Goal: Check status: Check status

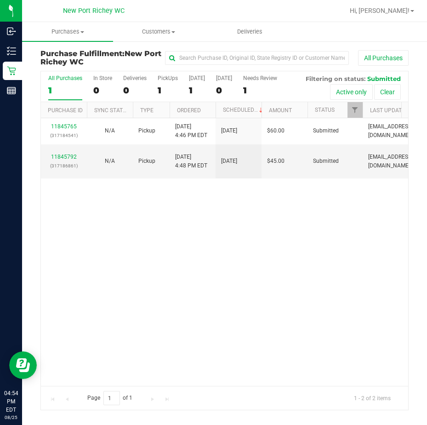
click at [236, 256] on div "11845765 (317184541) N/A Pickup [DATE] 4:46 PM EDT 8/25/2025 $60.00 Submitted […" at bounding box center [224, 252] width 367 height 268
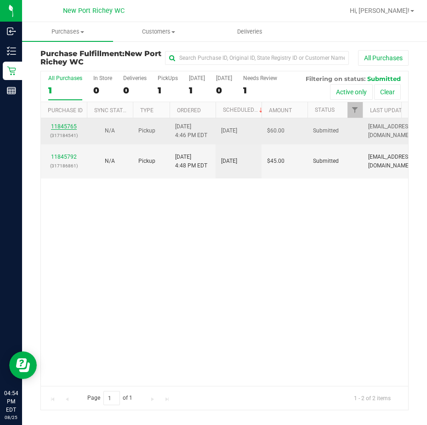
click at [64, 125] on link "11845765" at bounding box center [64, 126] width 26 height 6
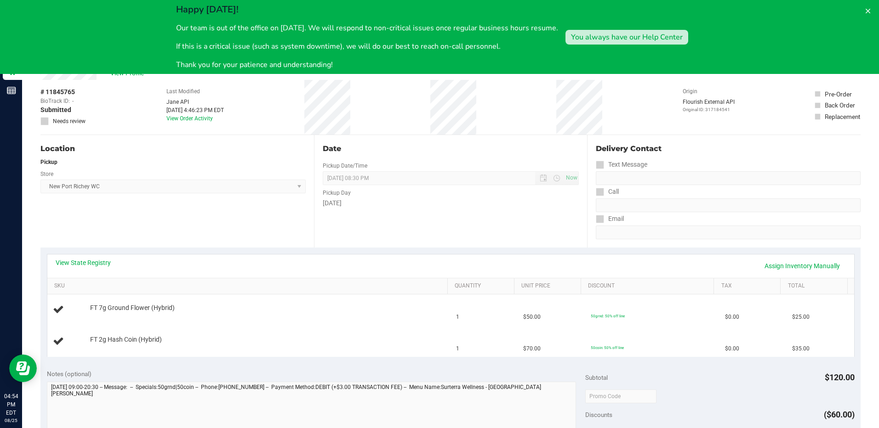
click at [427, 35] on div "You always have our Help Center" at bounding box center [627, 37] width 112 height 11
click at [427, 7] on button at bounding box center [867, 11] width 15 height 15
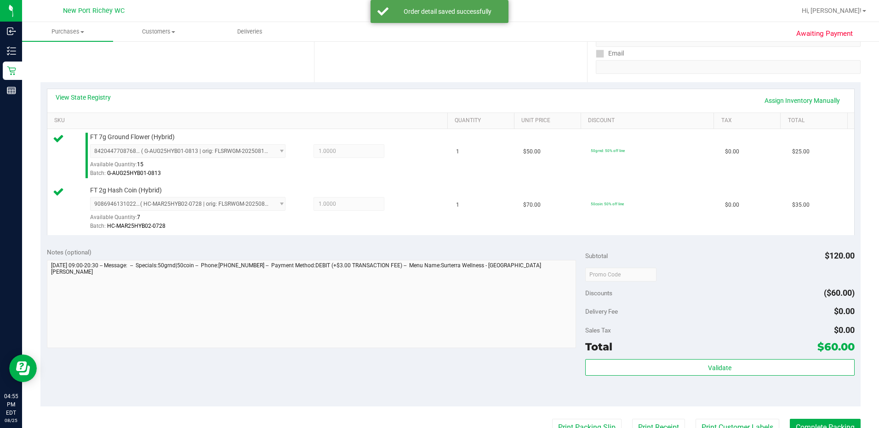
scroll to position [184, 0]
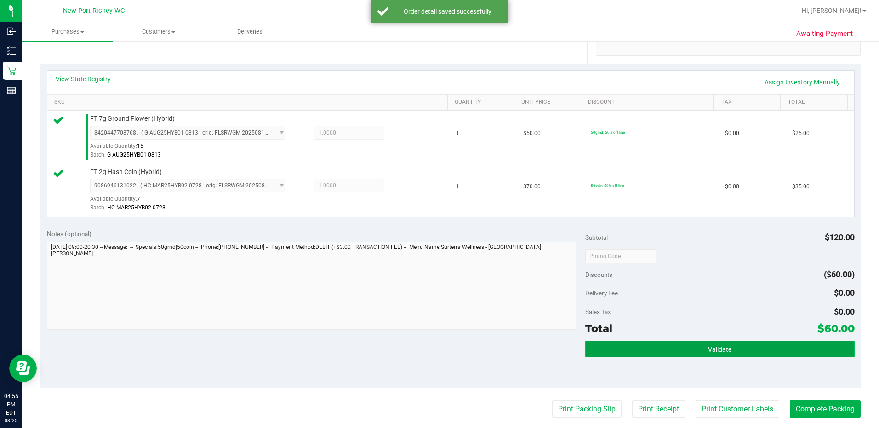
click at [427, 345] on button "Validate" at bounding box center [719, 349] width 269 height 17
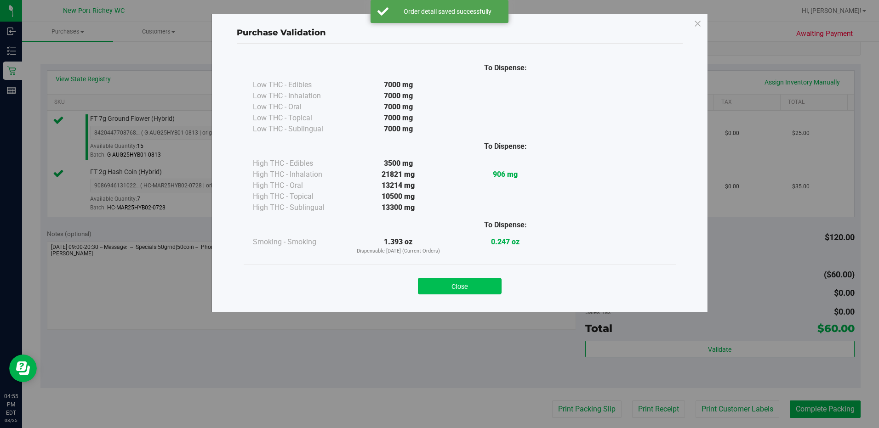
click at [427, 285] on button "Close" at bounding box center [460, 286] width 84 height 17
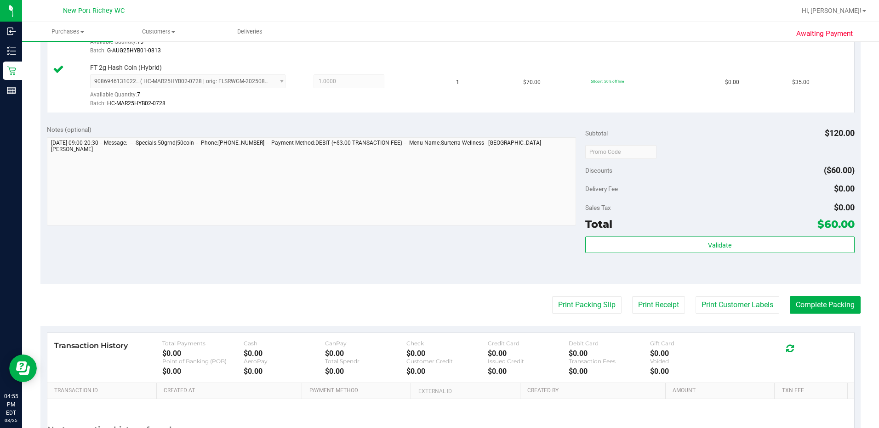
scroll to position [322, 0]
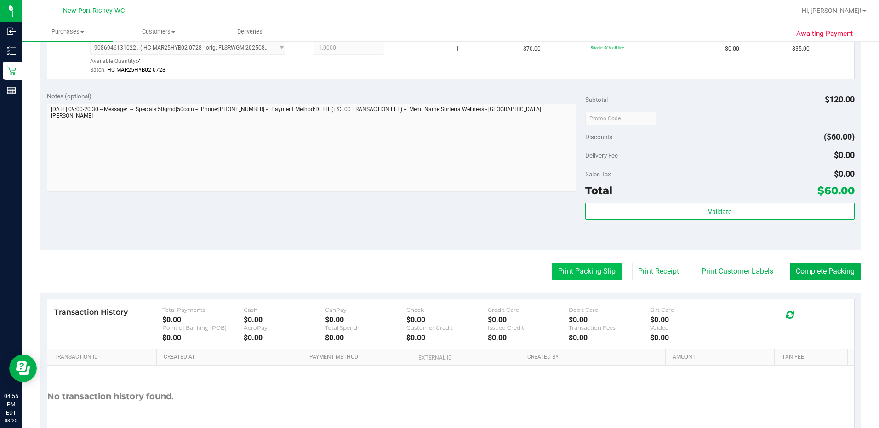
click at [427, 267] on button "Print Packing Slip" at bounding box center [586, 271] width 69 height 17
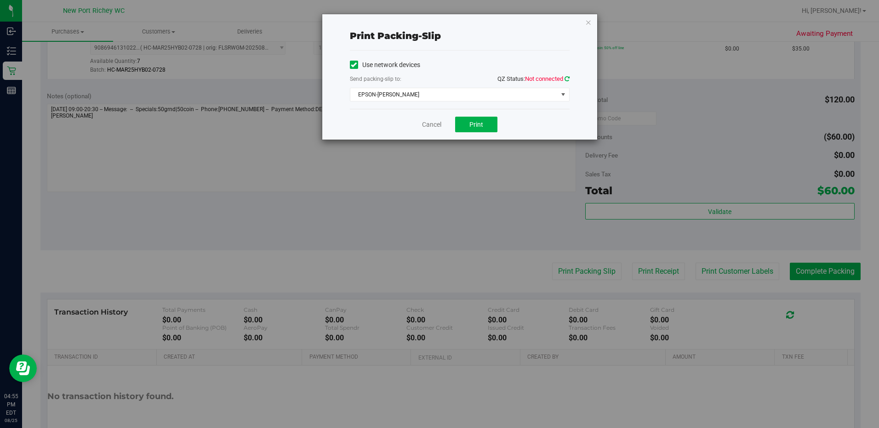
click at [427, 78] on icon at bounding box center [566, 79] width 5 height 6
click at [427, 132] on div "Cancel Print" at bounding box center [460, 124] width 220 height 31
click at [427, 126] on span "Print" at bounding box center [476, 124] width 14 height 7
click at [427, 23] on icon "button" at bounding box center [588, 22] width 6 height 11
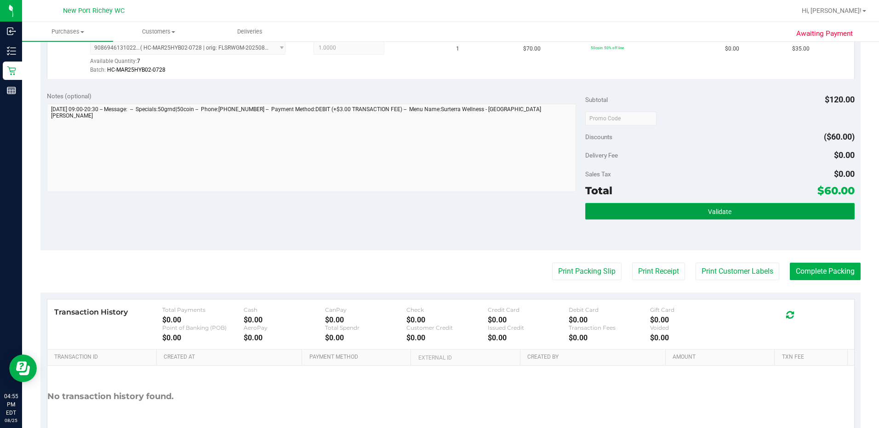
click at [427, 214] on button "Validate" at bounding box center [719, 211] width 269 height 17
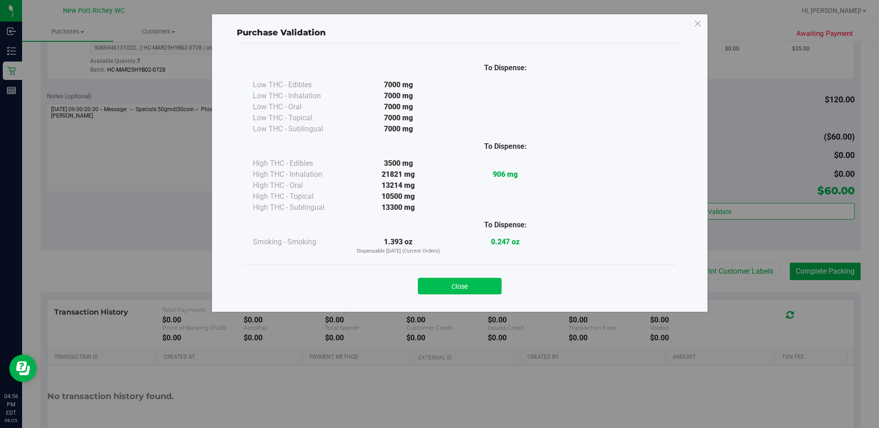
click at [427, 286] on button "Close" at bounding box center [460, 286] width 84 height 17
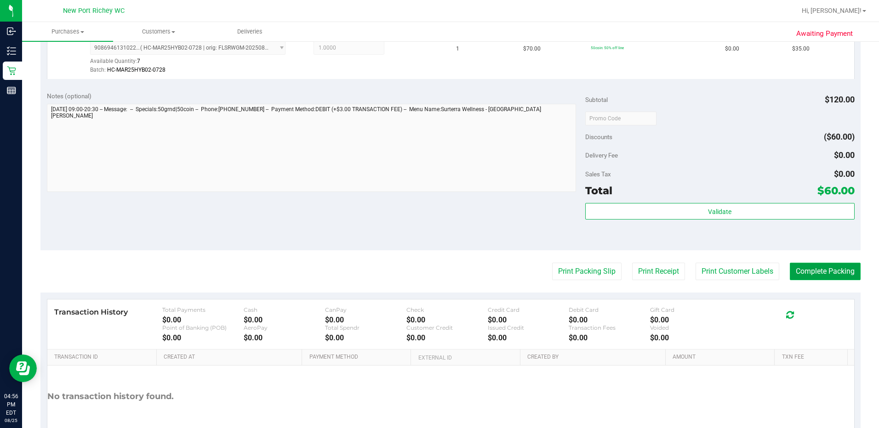
click at [427, 268] on button "Complete Packing" at bounding box center [825, 271] width 71 height 17
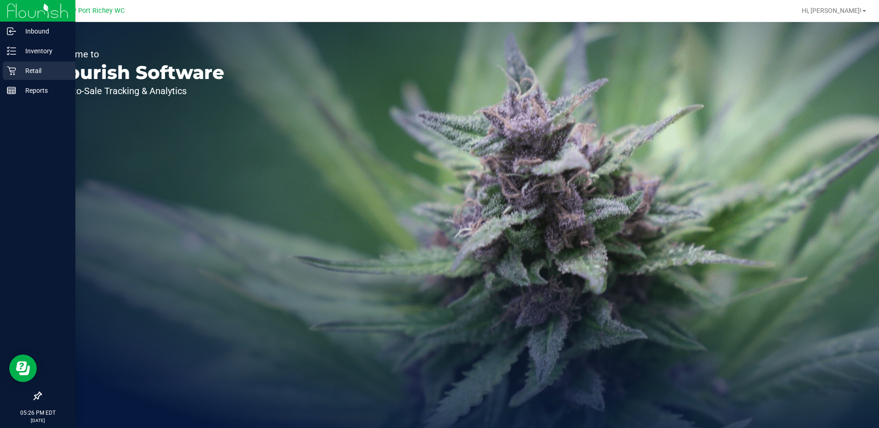
click at [28, 68] on p "Retail" at bounding box center [43, 70] width 55 height 11
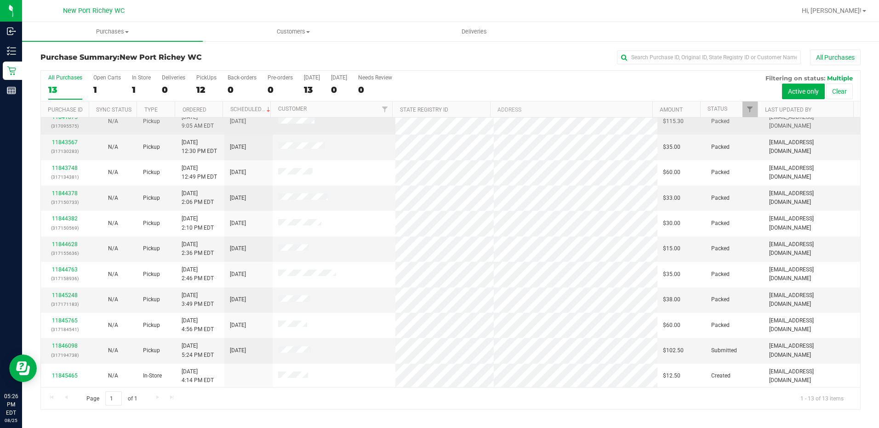
scroll to position [61, 0]
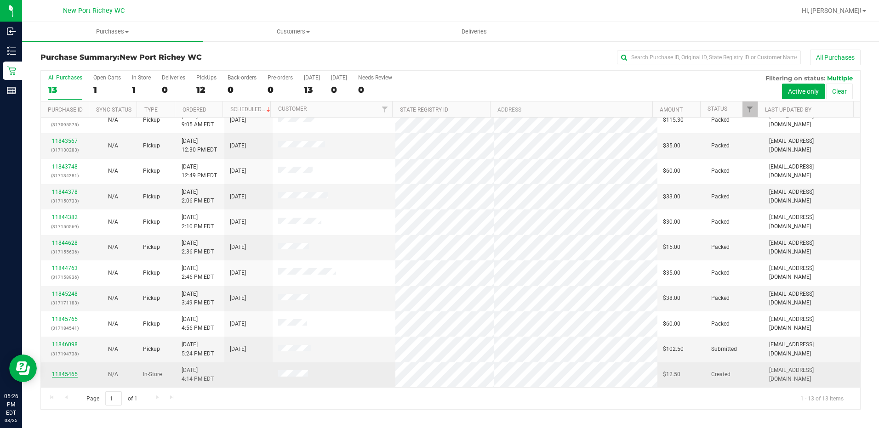
click at [70, 376] on link "11845465" at bounding box center [65, 374] width 26 height 6
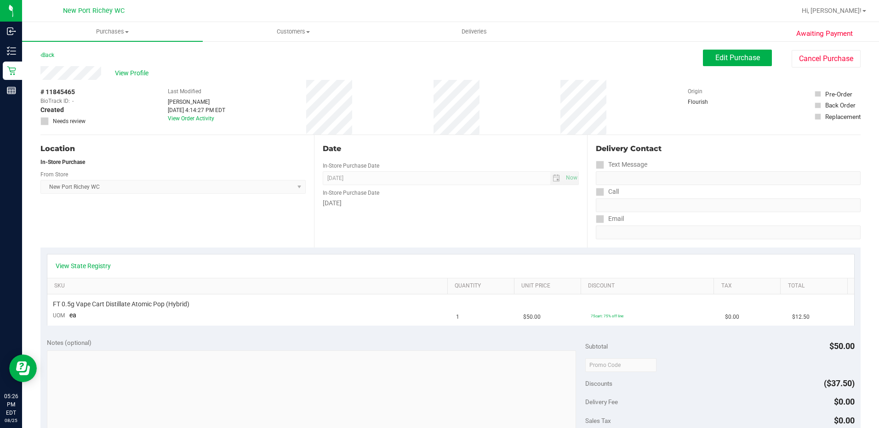
click at [298, 268] on div "View State Registry" at bounding box center [451, 266] width 790 height 9
drag, startPoint x: 298, startPoint y: 268, endPoint x: 244, endPoint y: 300, distance: 62.8
click at [244, 300] on div "FT 0.5g Vape Cart Distillate Atomic Pop (Hybrid)" at bounding box center [249, 304] width 393 height 9
click at [247, 309] on td "FT 0.5g Vape Cart Distillate Atomic Pop (Hybrid) UOM ea" at bounding box center [249, 310] width 404 height 31
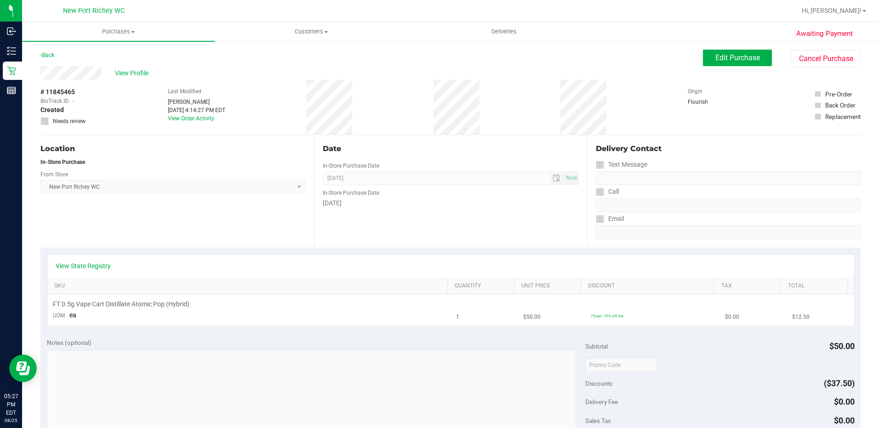
click at [282, 304] on div "FT 0.5g Vape Cart Distillate Atomic Pop (Hybrid)" at bounding box center [249, 304] width 393 height 9
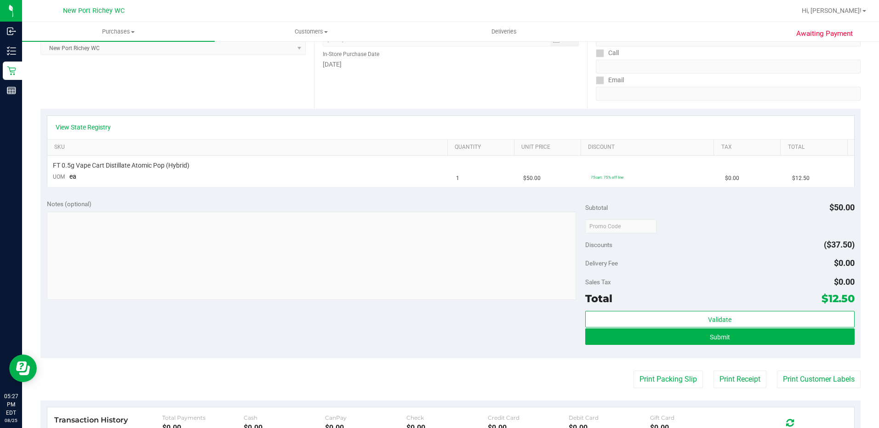
scroll to position [184, 0]
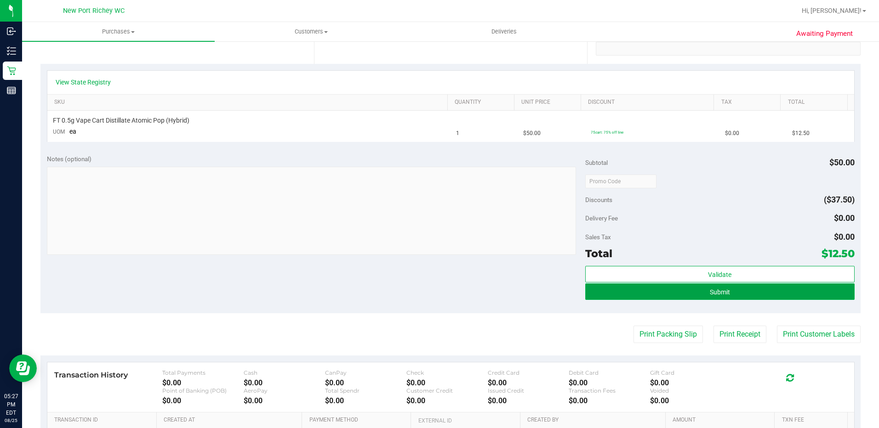
click at [710, 293] on span "Submit" at bounding box center [720, 292] width 20 height 7
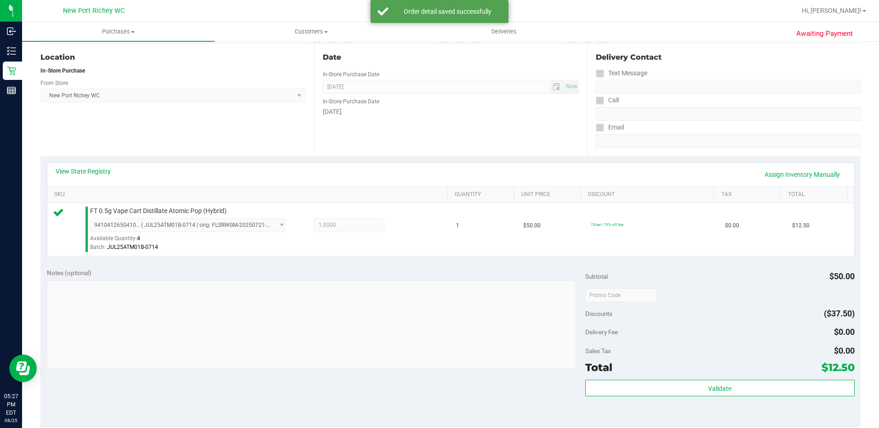
scroll to position [92, 0]
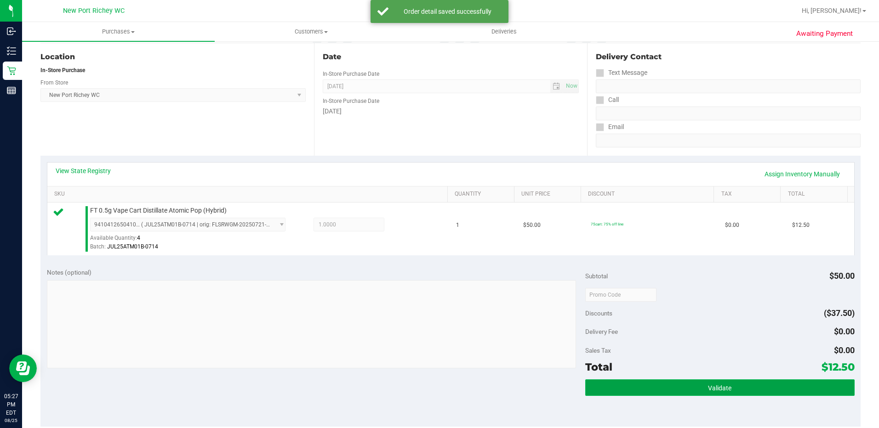
click at [624, 393] on button "Validate" at bounding box center [719, 388] width 269 height 17
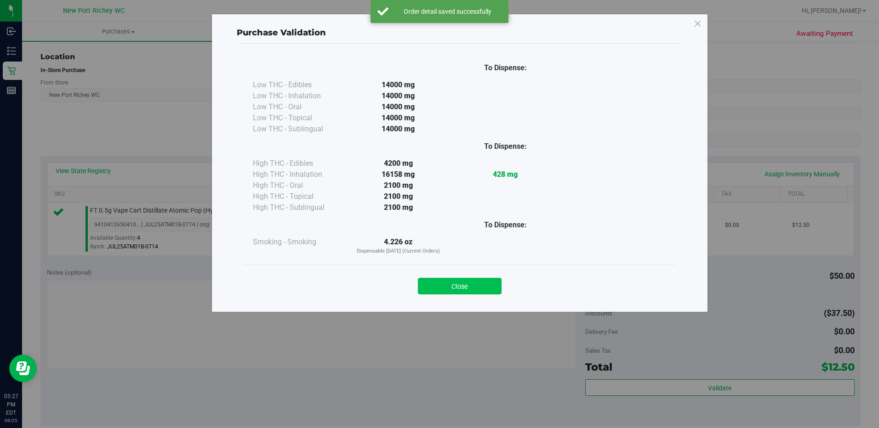
click at [488, 287] on button "Close" at bounding box center [460, 286] width 84 height 17
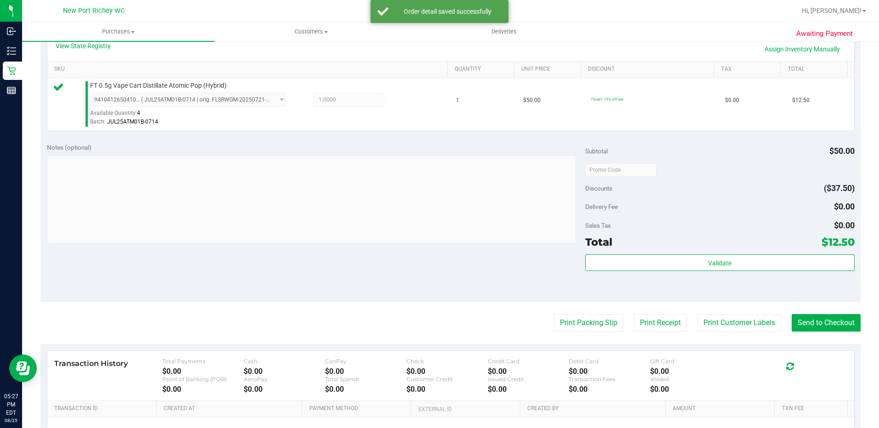
scroll to position [230, 0]
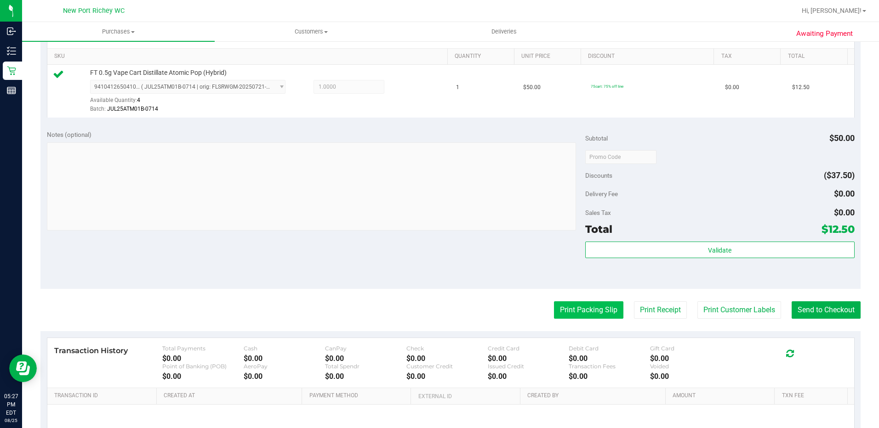
click at [568, 313] on button "Print Packing Slip" at bounding box center [588, 310] width 69 height 17
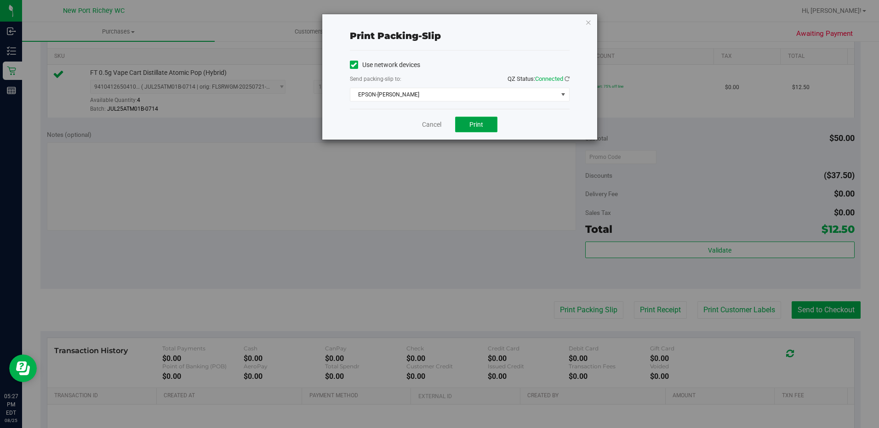
click at [468, 125] on button "Print" at bounding box center [476, 125] width 42 height 16
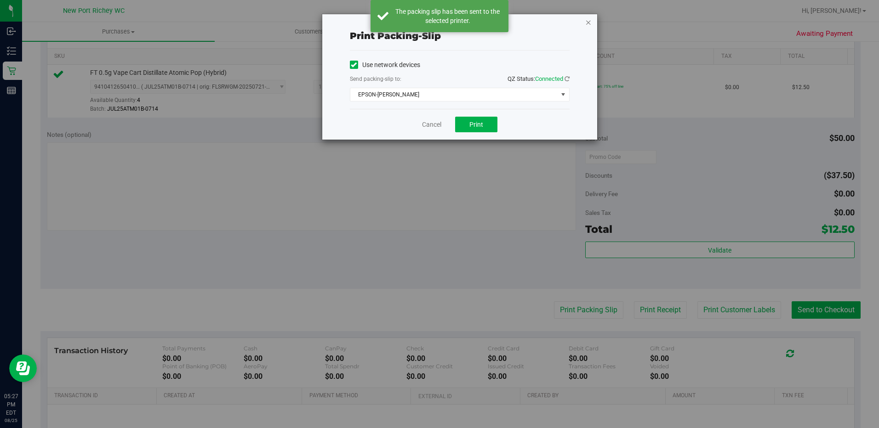
click at [588, 23] on icon "button" at bounding box center [588, 22] width 6 height 11
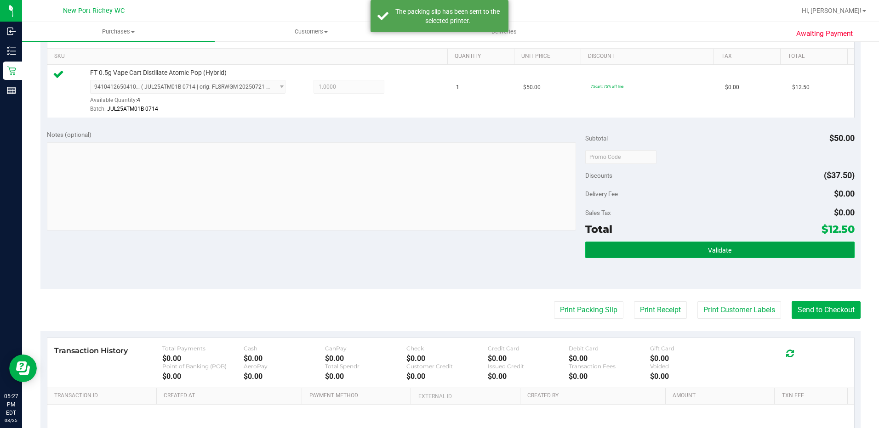
click at [731, 256] on button "Validate" at bounding box center [719, 250] width 269 height 17
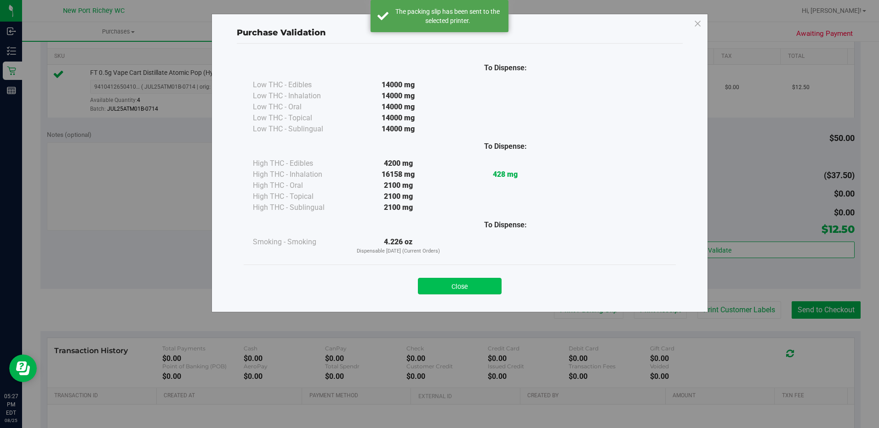
click at [485, 285] on button "Close" at bounding box center [460, 286] width 84 height 17
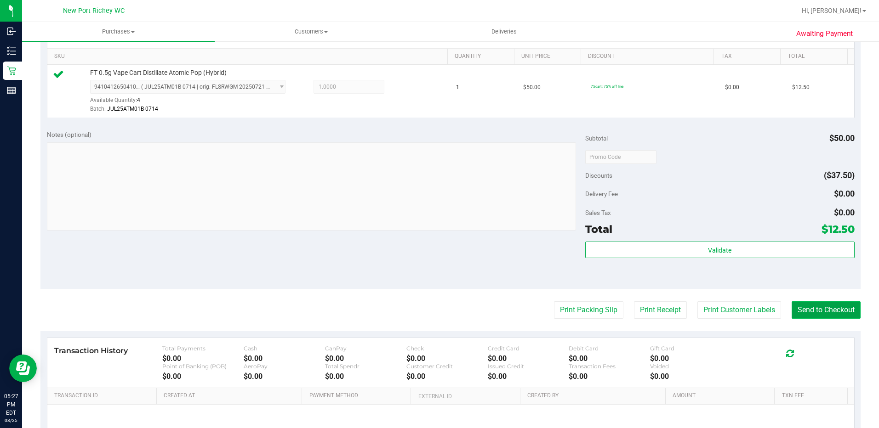
drag, startPoint x: 813, startPoint y: 309, endPoint x: 809, endPoint y: 303, distance: 7.4
click at [814, 309] on button "Send to Checkout" at bounding box center [826, 310] width 69 height 17
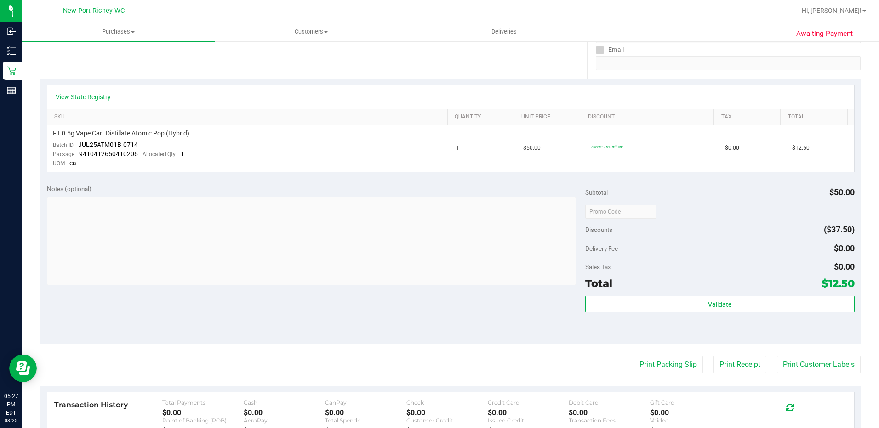
scroll to position [184, 0]
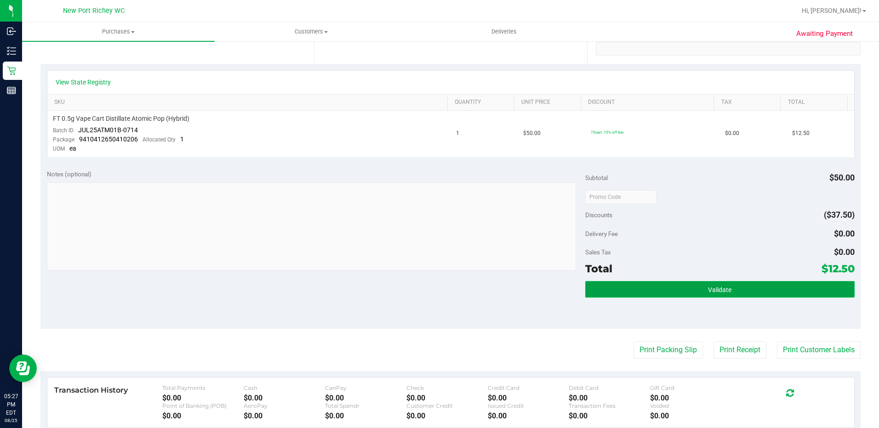
click at [663, 286] on button "Validate" at bounding box center [719, 289] width 269 height 17
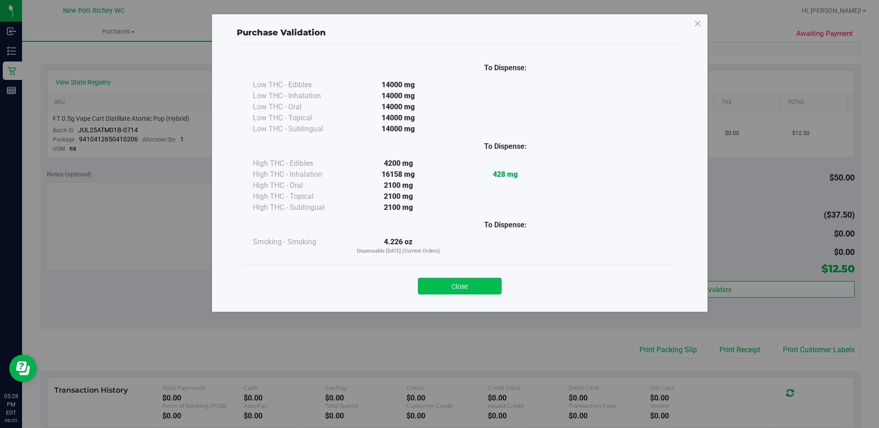
click at [488, 284] on button "Close" at bounding box center [460, 286] width 84 height 17
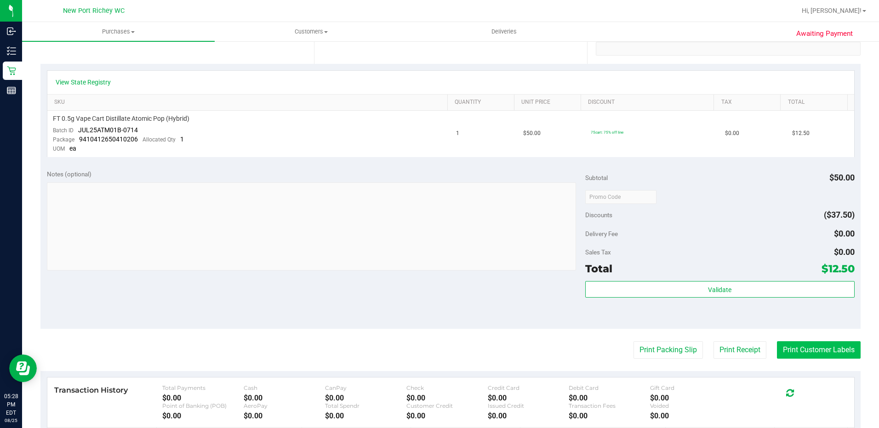
click at [803, 354] on button "Print Customer Labels" at bounding box center [819, 350] width 84 height 17
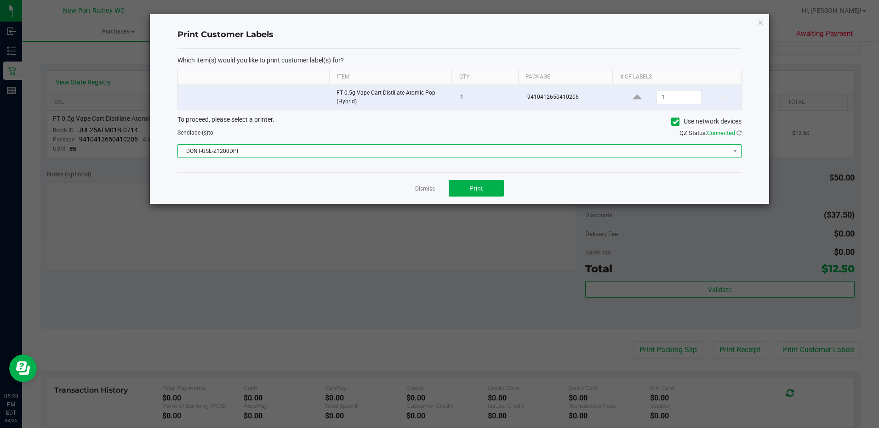
click at [427, 153] on span "DONT-USE-Z1200DPI" at bounding box center [454, 151] width 552 height 13
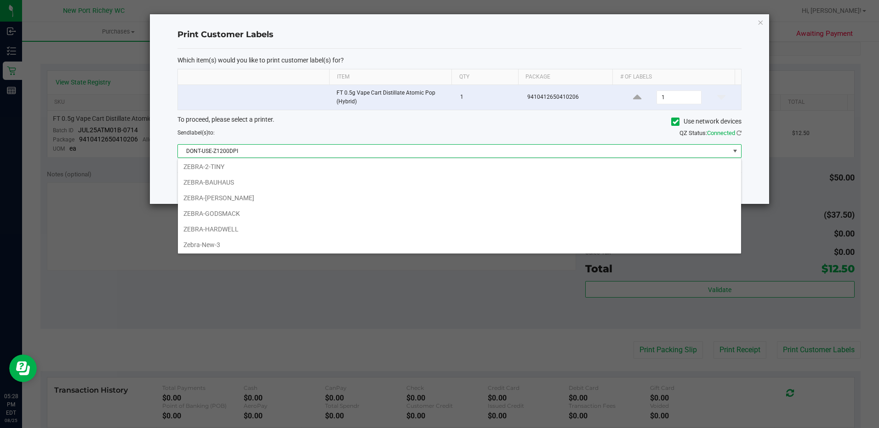
scroll to position [80, 0]
click at [240, 194] on li "ZEBRA-DEAN-MILLER" at bounding box center [459, 198] width 563 height 16
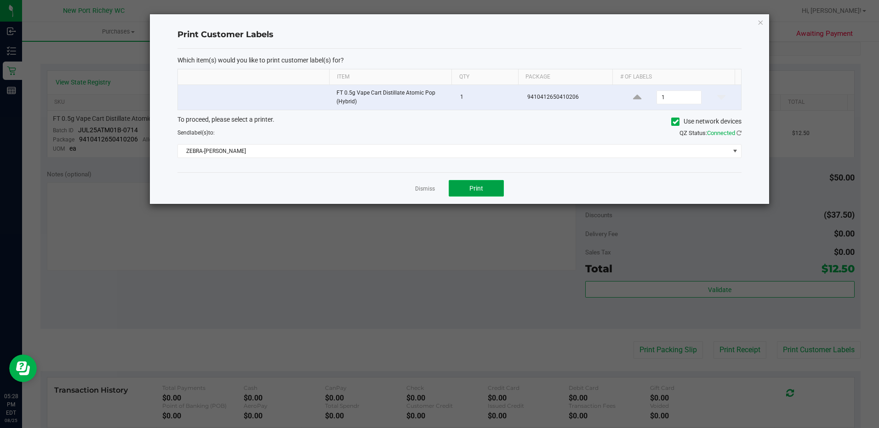
click at [471, 189] on span "Print" at bounding box center [476, 188] width 14 height 7
click at [758, 22] on icon "button" at bounding box center [760, 22] width 6 height 11
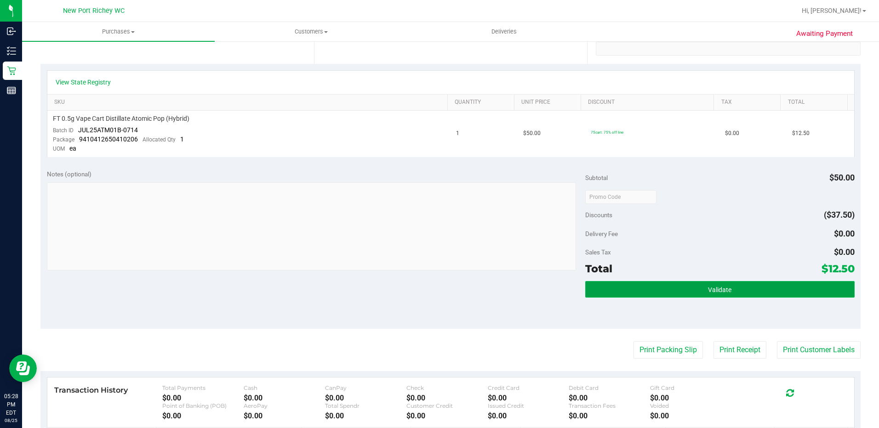
click at [711, 285] on button "Validate" at bounding box center [719, 289] width 269 height 17
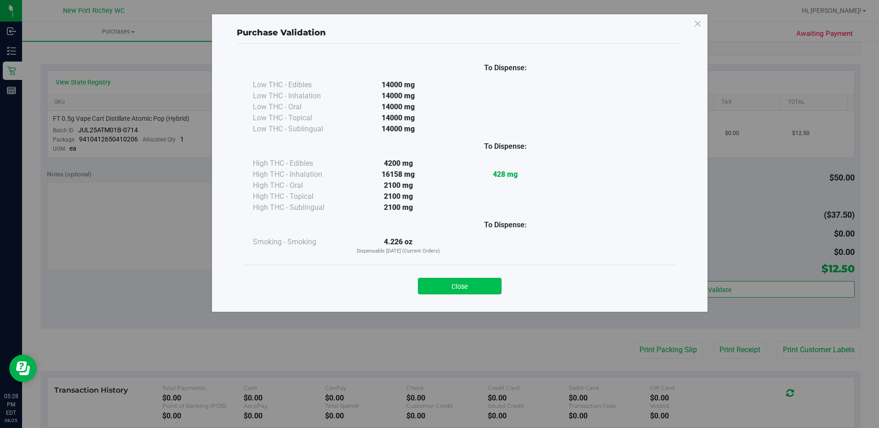
click at [477, 280] on button "Close" at bounding box center [460, 286] width 84 height 17
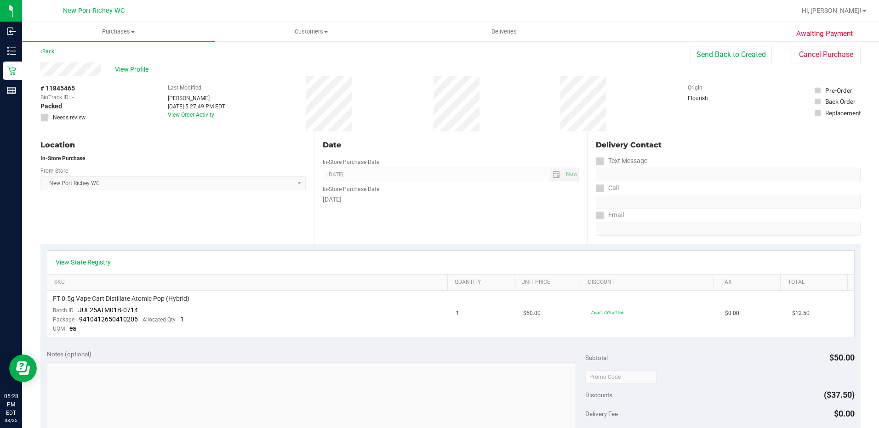
scroll to position [0, 0]
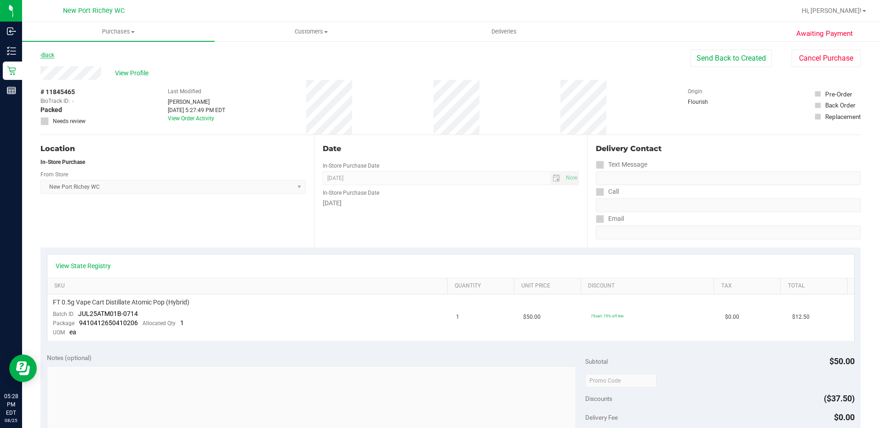
click at [47, 54] on link "Back" at bounding box center [47, 55] width 14 height 6
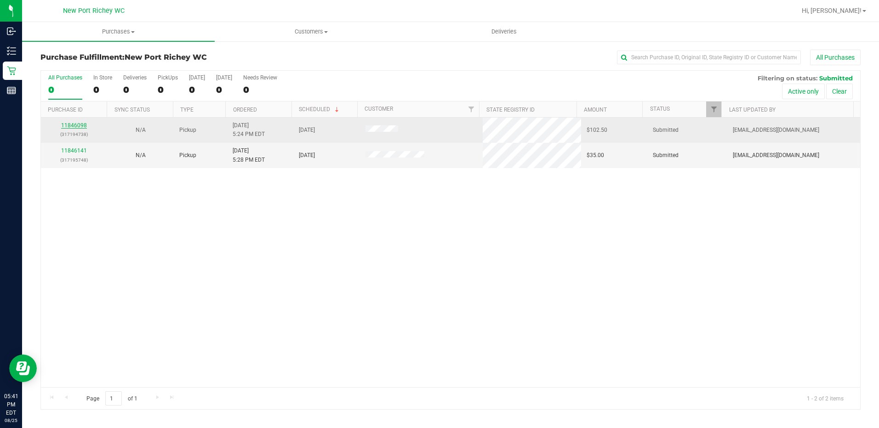
click at [82, 126] on link "11846098" at bounding box center [74, 125] width 26 height 6
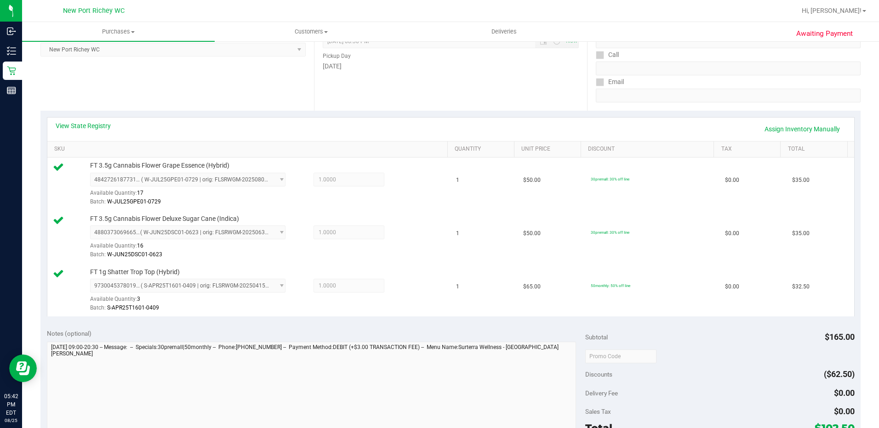
scroll to position [230, 0]
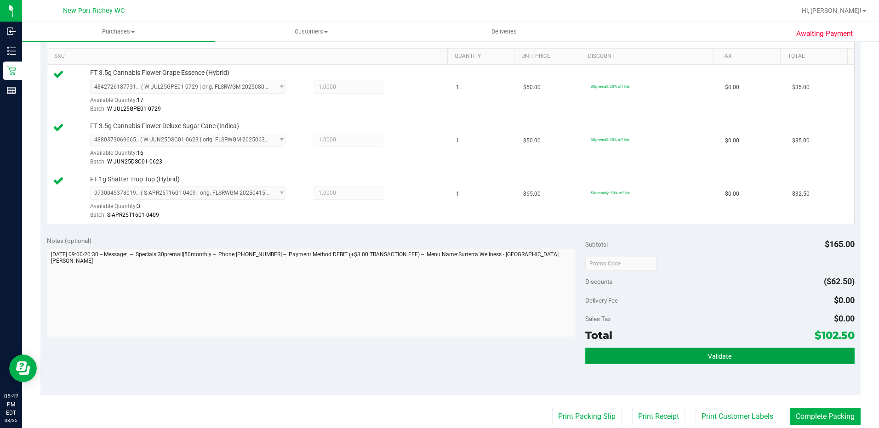
click at [656, 351] on button "Validate" at bounding box center [719, 356] width 269 height 17
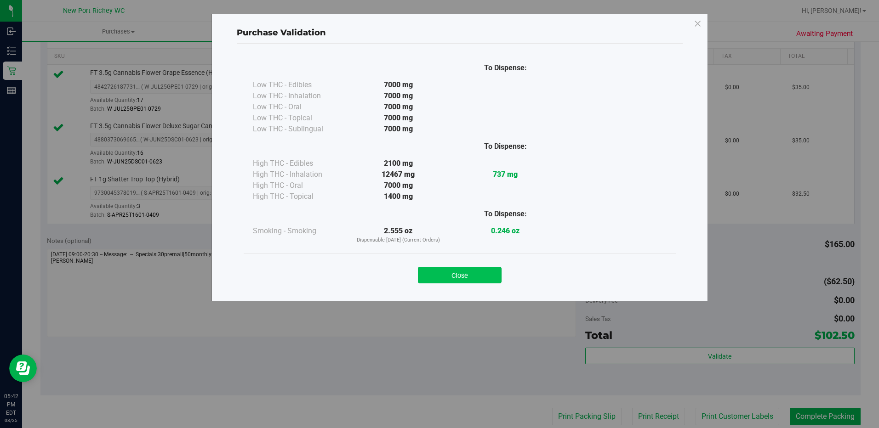
click at [484, 276] on button "Close" at bounding box center [460, 275] width 84 height 17
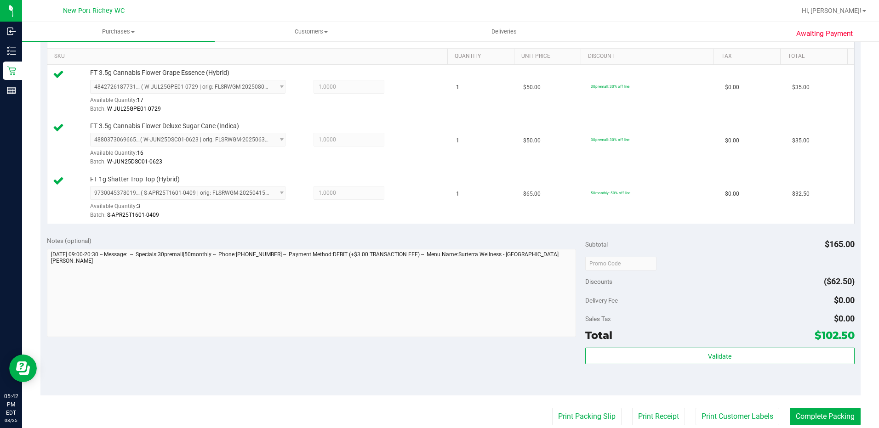
scroll to position [368, 0]
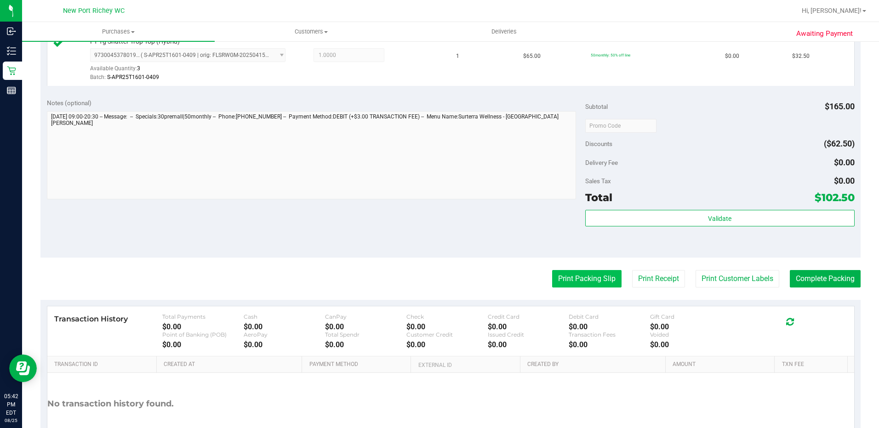
click at [592, 279] on button "Print Packing Slip" at bounding box center [586, 278] width 69 height 17
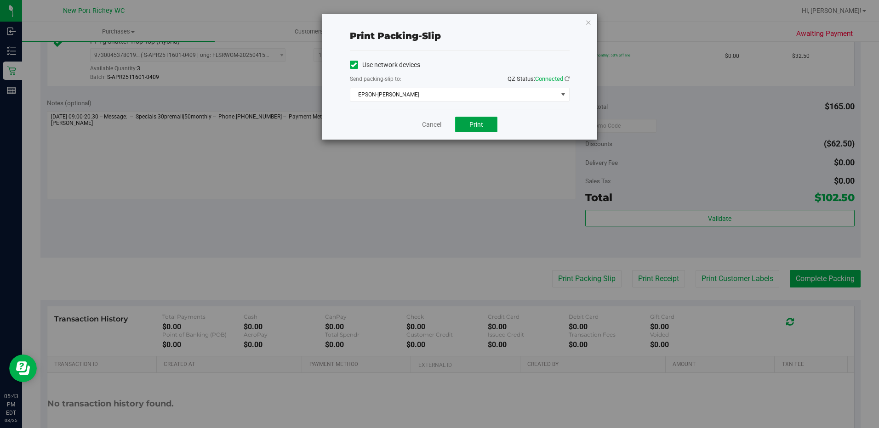
click at [479, 123] on span "Print" at bounding box center [476, 124] width 14 height 7
click at [587, 22] on icon "button" at bounding box center [588, 22] width 6 height 11
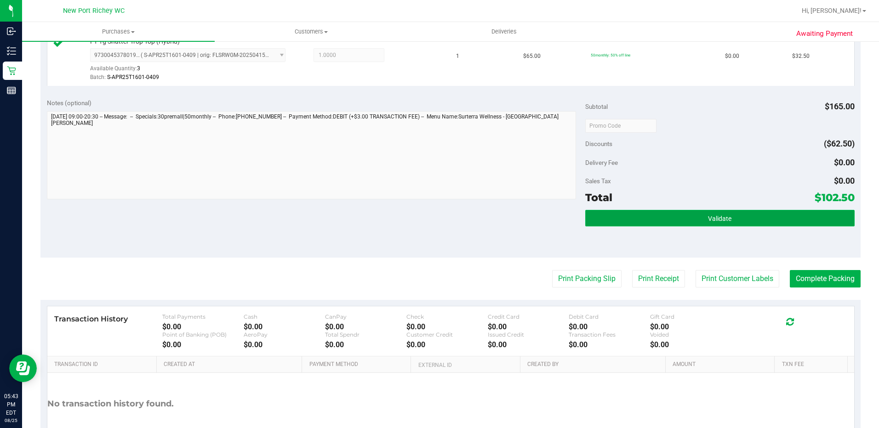
click at [639, 222] on button "Validate" at bounding box center [719, 218] width 269 height 17
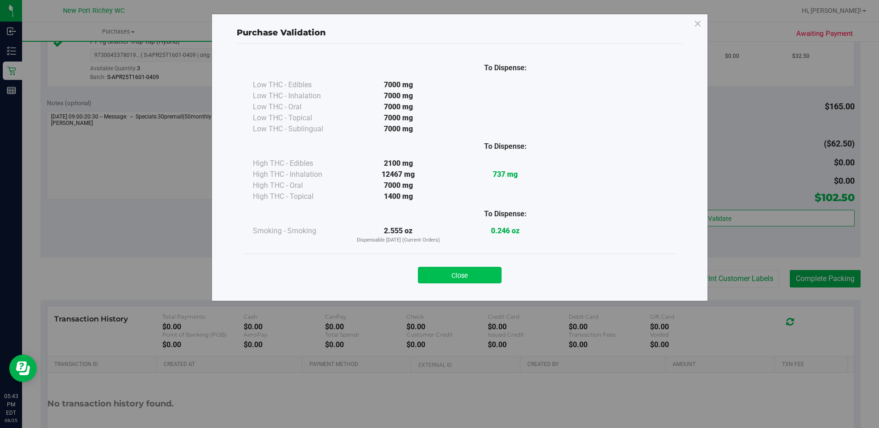
click at [435, 273] on button "Close" at bounding box center [460, 275] width 84 height 17
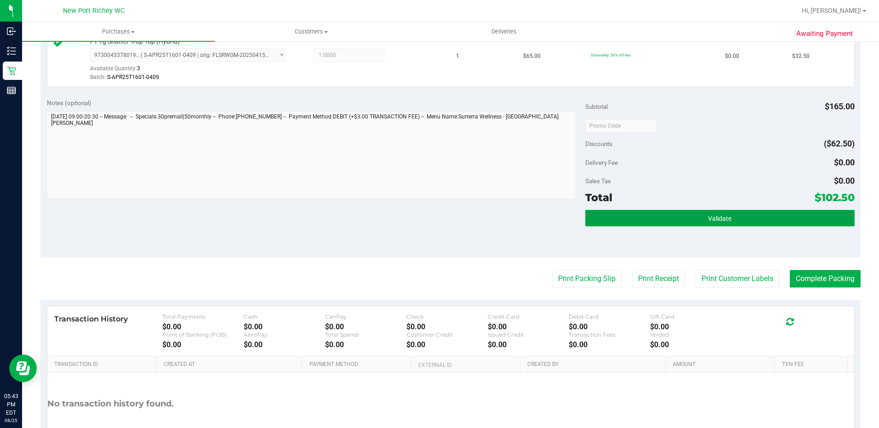
click at [624, 213] on button "Validate" at bounding box center [719, 218] width 269 height 17
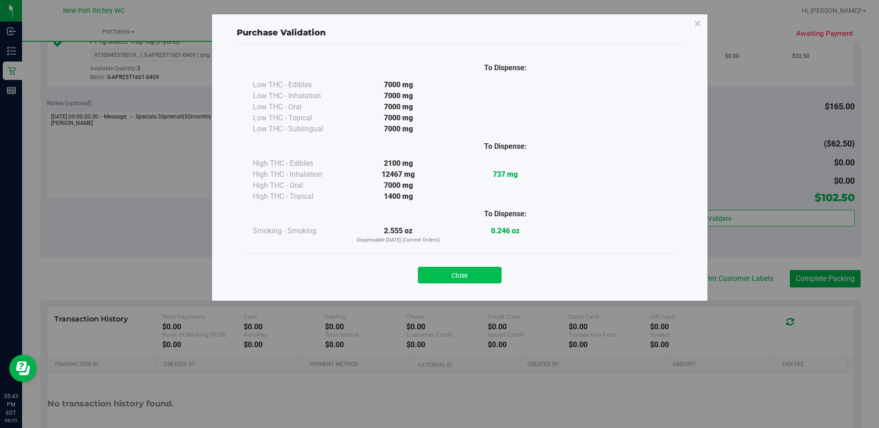
click at [481, 271] on button "Close" at bounding box center [460, 275] width 84 height 17
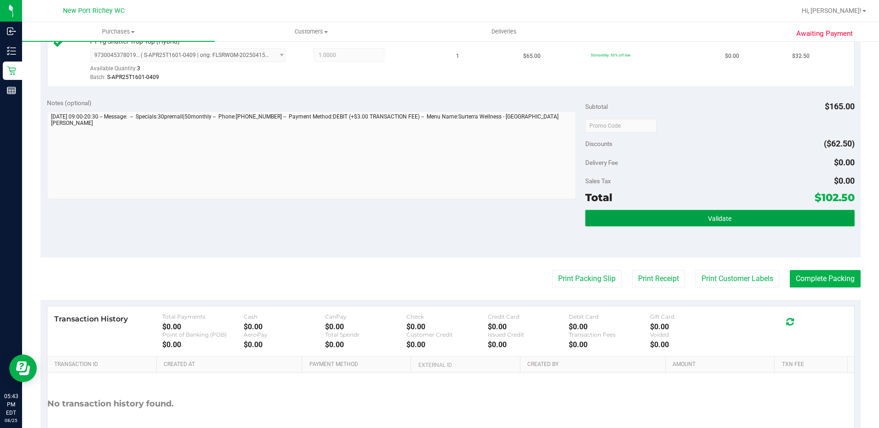
click at [698, 219] on button "Validate" at bounding box center [719, 218] width 269 height 17
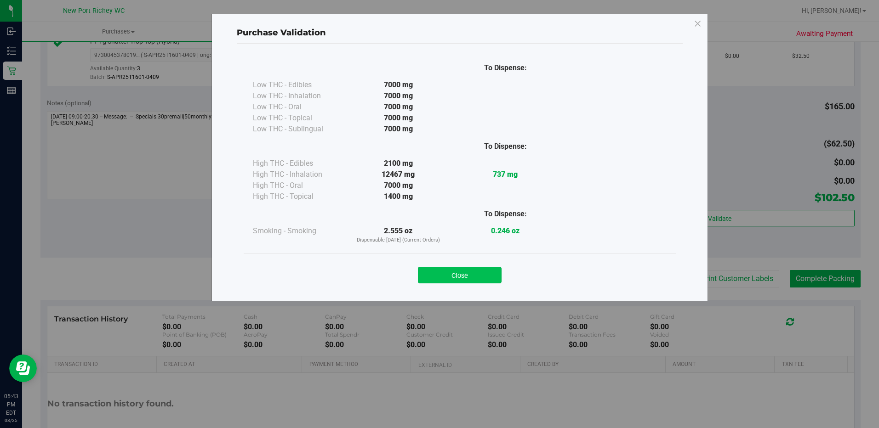
click at [471, 277] on button "Close" at bounding box center [460, 275] width 84 height 17
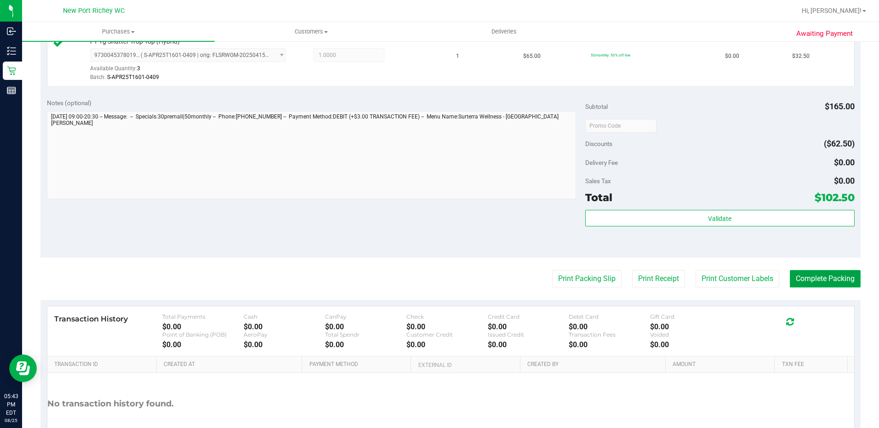
click at [829, 279] on button "Complete Packing" at bounding box center [825, 278] width 71 height 17
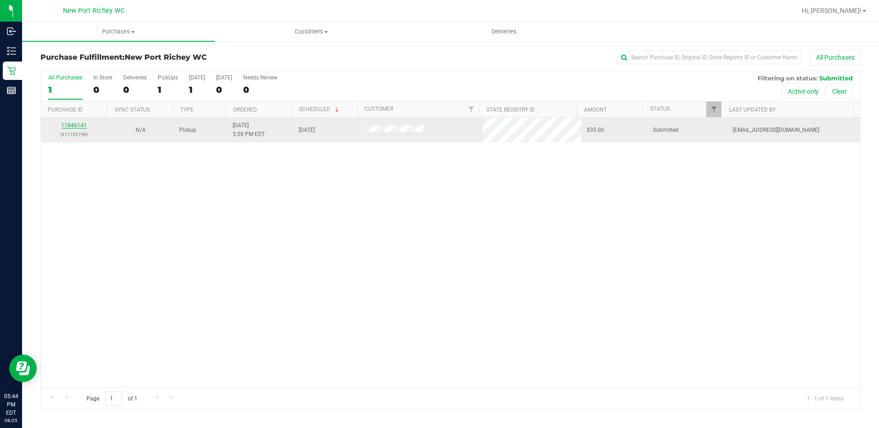
click at [79, 126] on link "11846141" at bounding box center [74, 125] width 26 height 6
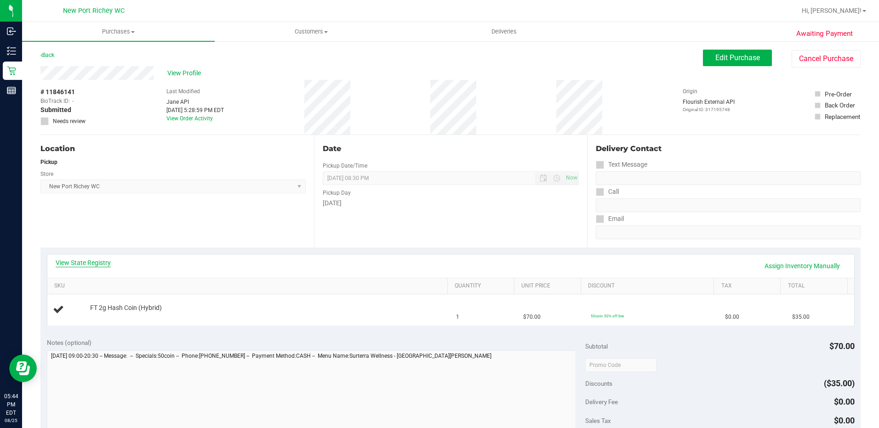
click at [84, 264] on link "View State Registry" at bounding box center [83, 262] width 55 height 9
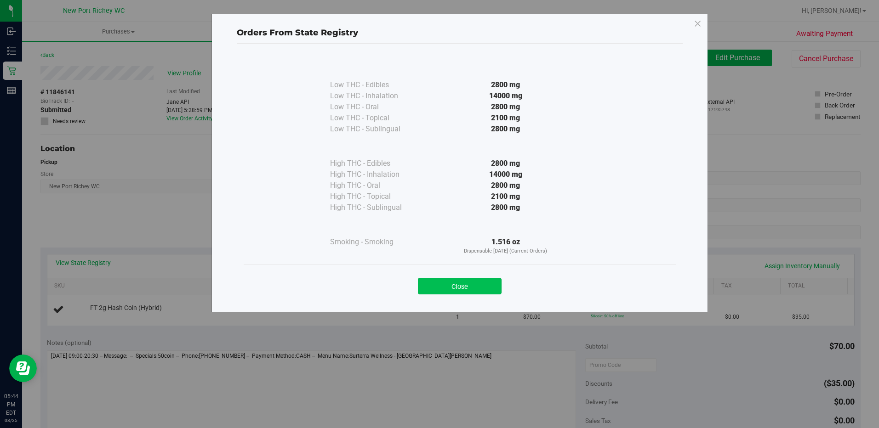
click at [450, 288] on button "Close" at bounding box center [460, 286] width 84 height 17
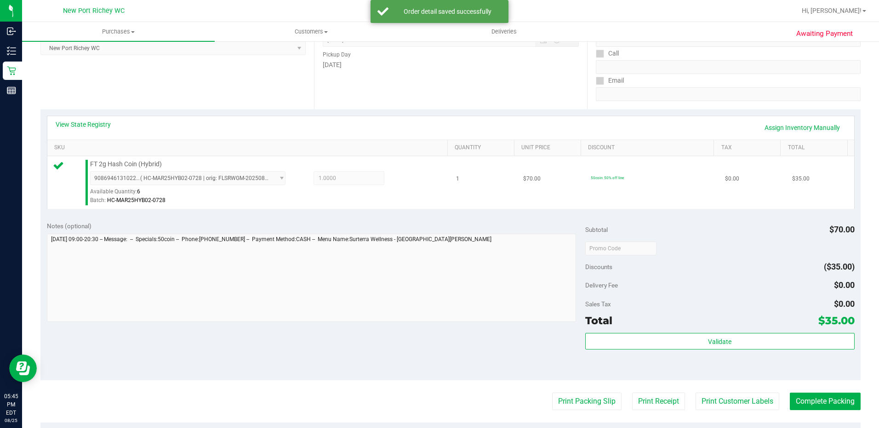
scroll to position [184, 0]
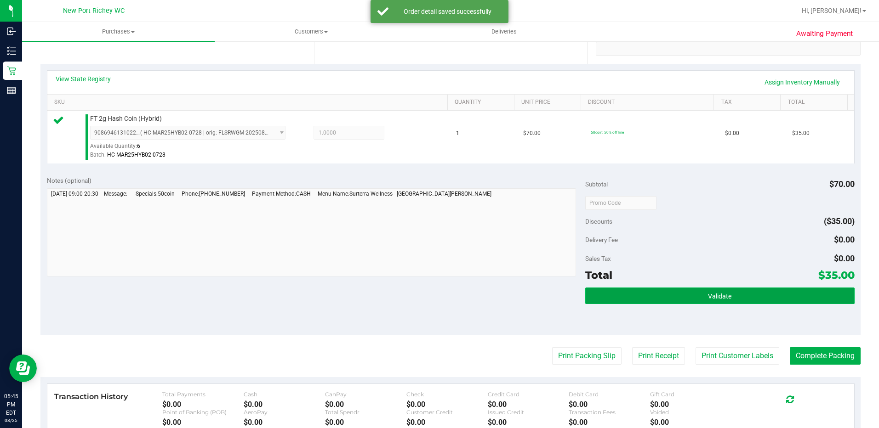
click at [708, 303] on button "Validate" at bounding box center [719, 296] width 269 height 17
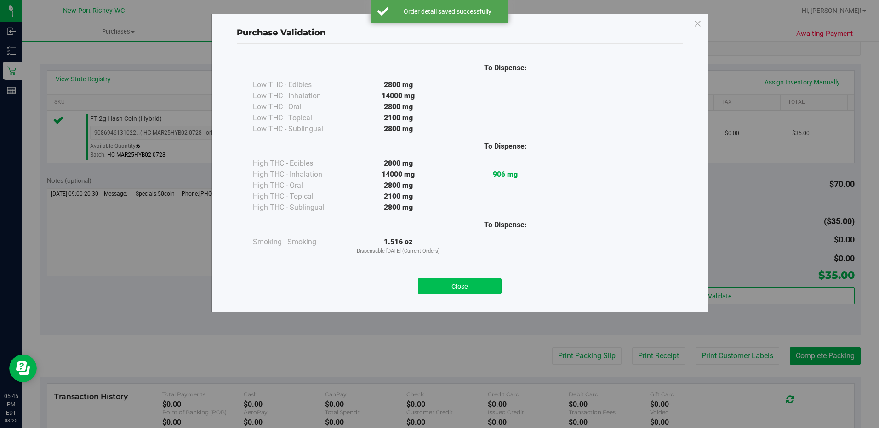
click at [479, 281] on button "Close" at bounding box center [460, 286] width 84 height 17
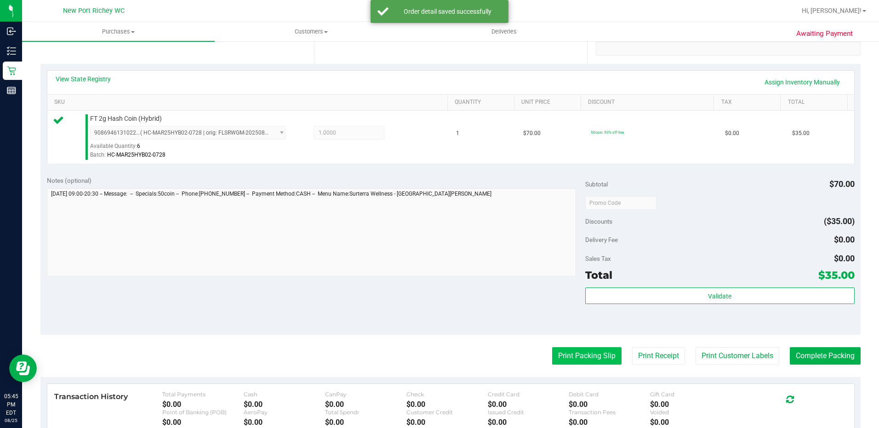
click at [563, 356] on button "Print Packing Slip" at bounding box center [586, 355] width 69 height 17
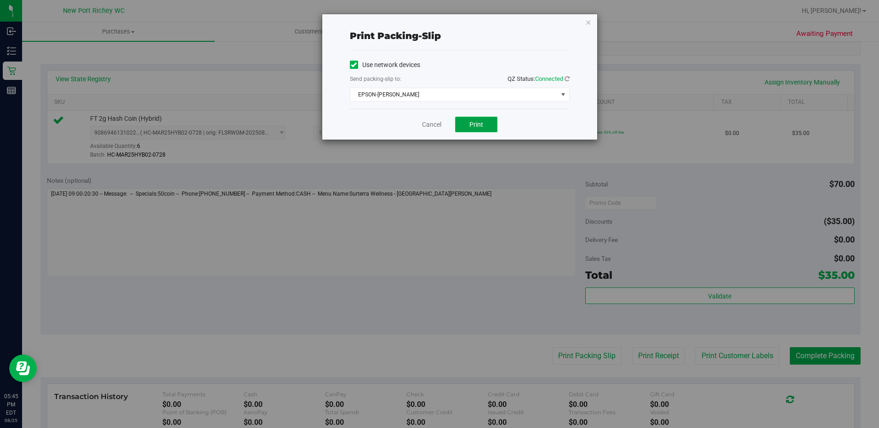
click at [480, 128] on button "Print" at bounding box center [476, 125] width 42 height 16
click at [590, 17] on icon "button" at bounding box center [588, 22] width 6 height 11
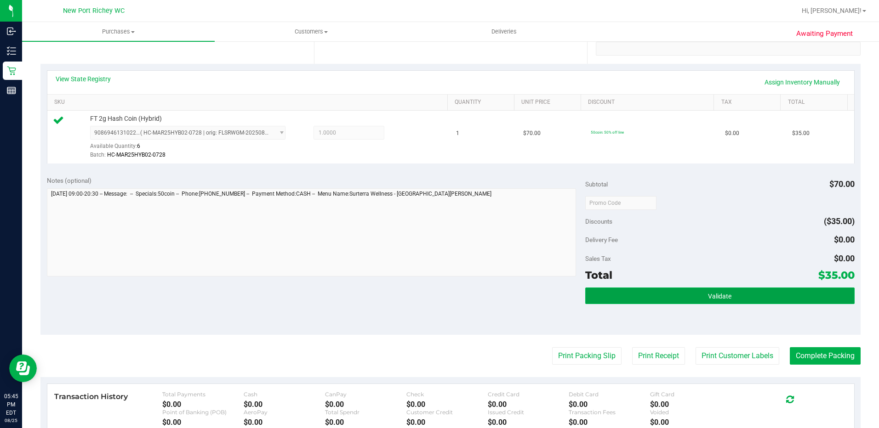
click at [762, 292] on button "Validate" at bounding box center [719, 296] width 269 height 17
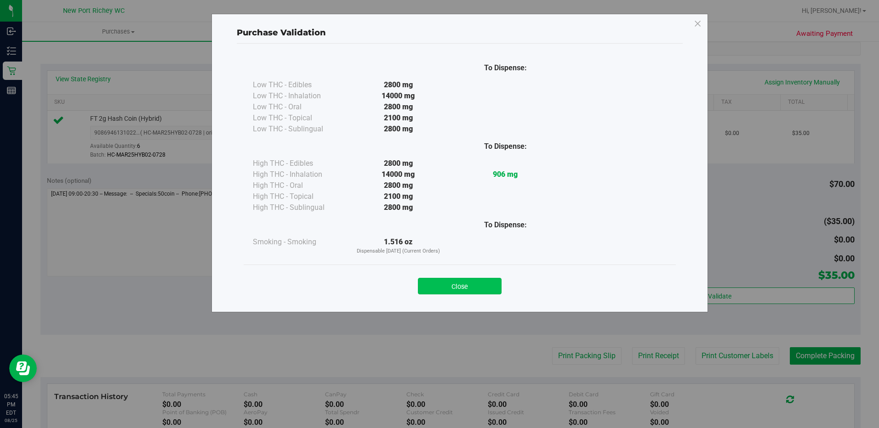
click at [451, 293] on button "Close" at bounding box center [460, 286] width 84 height 17
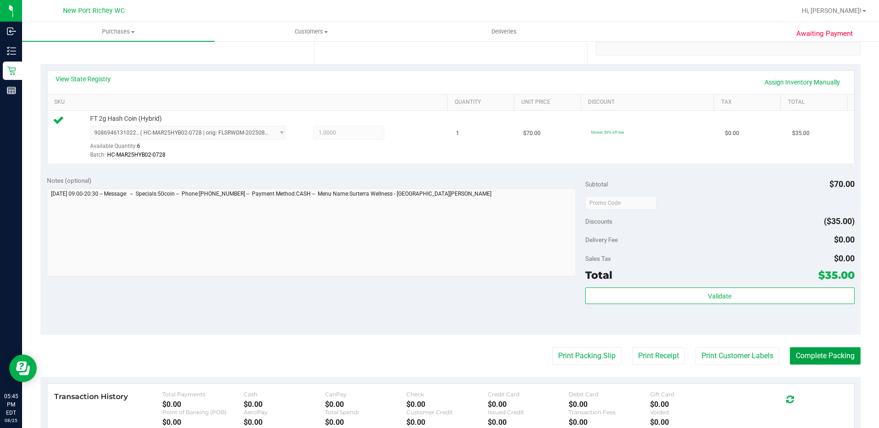
click at [824, 360] on button "Complete Packing" at bounding box center [825, 355] width 71 height 17
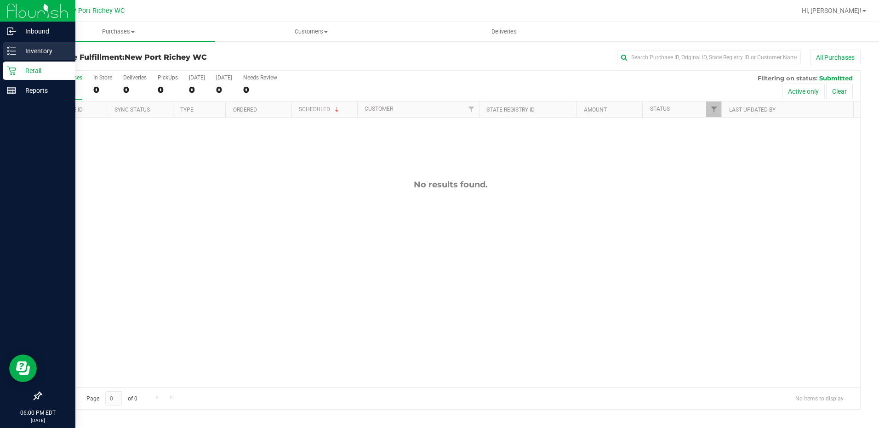
click at [35, 46] on p "Inventory" at bounding box center [43, 51] width 55 height 11
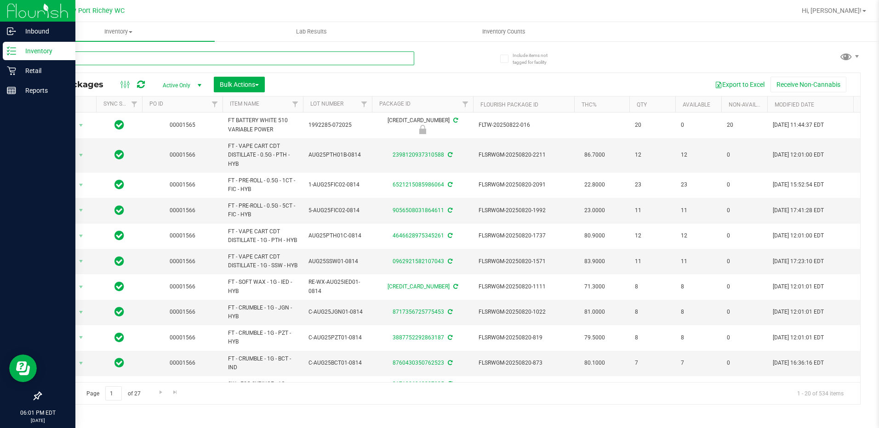
click at [154, 57] on input "text" at bounding box center [227, 58] width 374 height 14
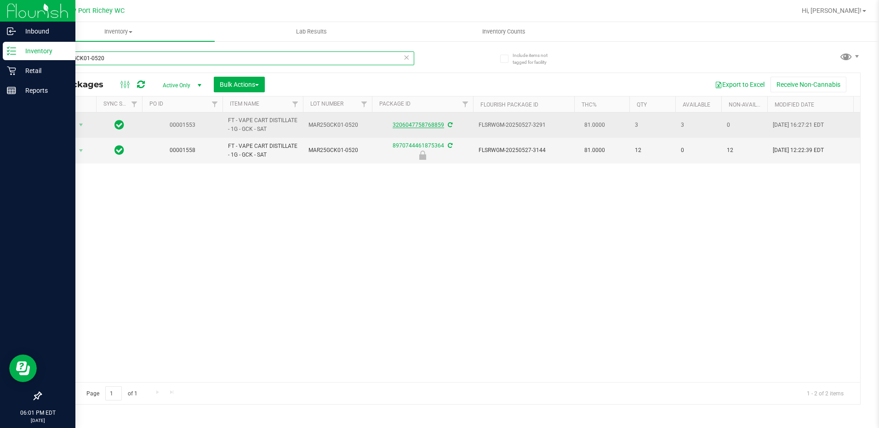
type input "MAR25GCK01-0520"
click at [428, 123] on link "3206047758768859" at bounding box center [418, 125] width 51 height 6
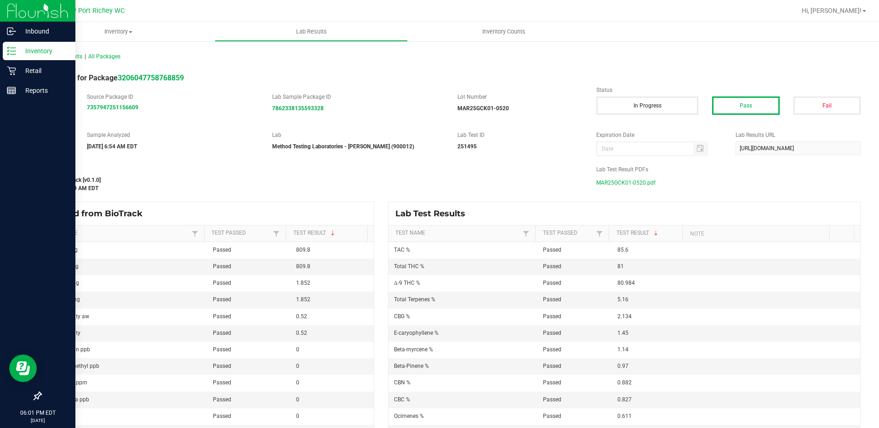
click at [626, 180] on span "MAR25GCK01-0520.pdf" at bounding box center [625, 183] width 59 height 14
click at [8, 50] on icon at bounding box center [11, 50] width 9 height 9
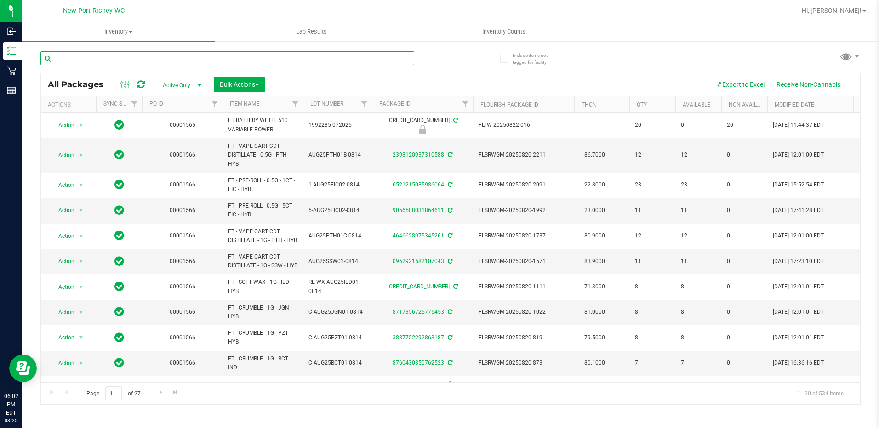
click at [150, 57] on input "text" at bounding box center [227, 58] width 374 height 14
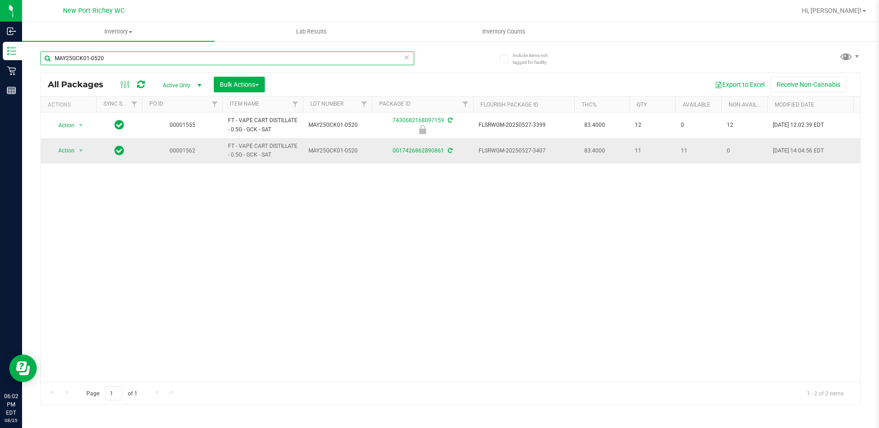
type input "MAY25GCK01-0520"
click at [426, 154] on div "0017426862890861" at bounding box center [422, 151] width 104 height 9
click at [426, 151] on link "0017426862890861" at bounding box center [418, 151] width 51 height 6
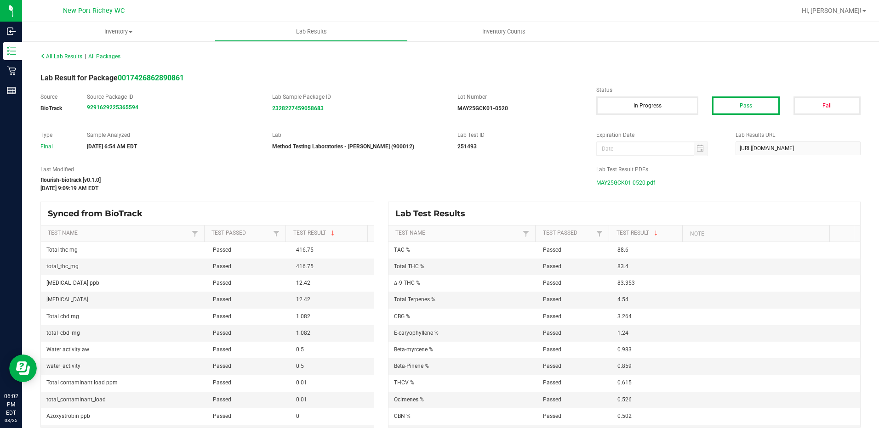
click at [632, 179] on span "MAY25GCK01-0520.pdf" at bounding box center [625, 183] width 59 height 14
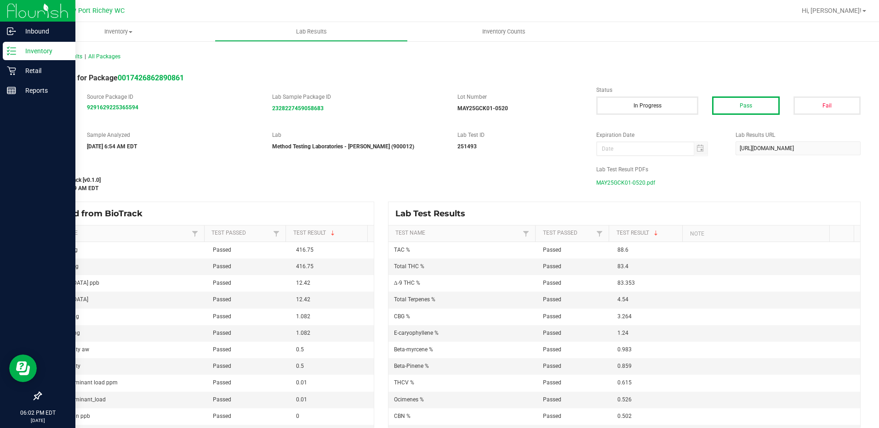
click at [26, 46] on p "Inventory" at bounding box center [43, 51] width 55 height 11
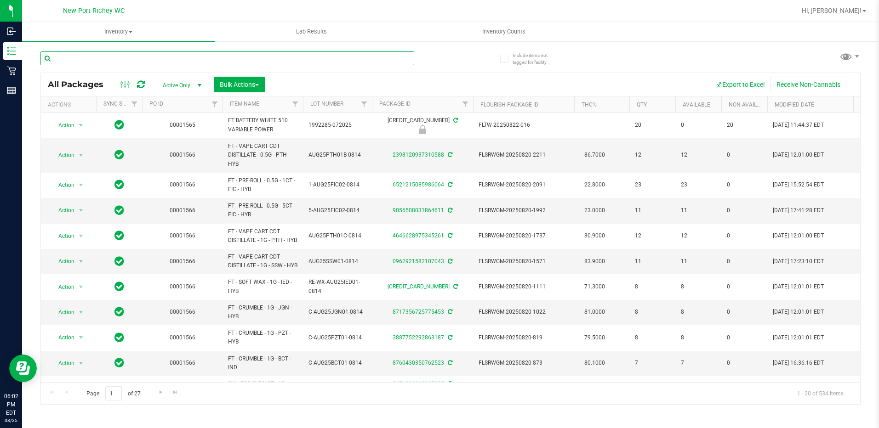
click at [92, 61] on input "text" at bounding box center [227, 58] width 374 height 14
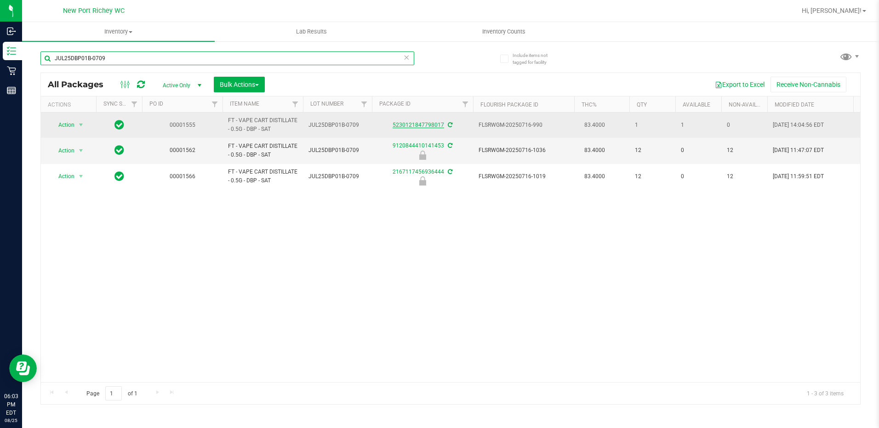
type input "JUL25DBP01B-0709"
click at [428, 128] on link "5230121847798017" at bounding box center [418, 125] width 51 height 6
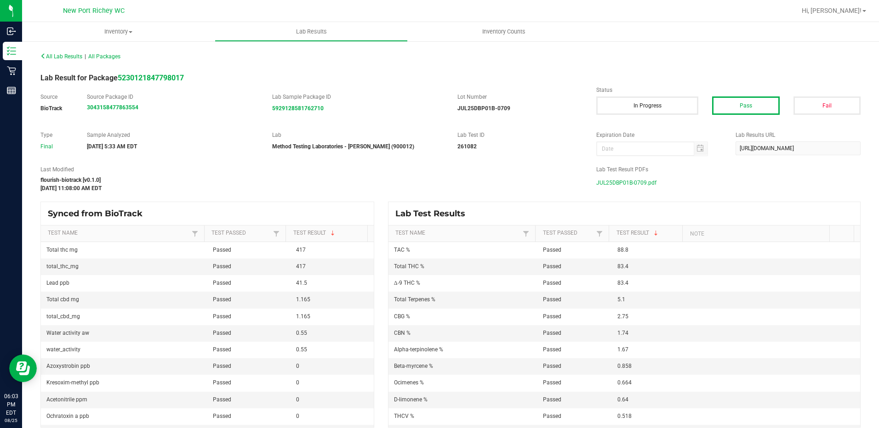
click at [625, 182] on span "JUL25DBP01B-0709.pdf" at bounding box center [626, 183] width 60 height 14
